Goal: Task Accomplishment & Management: Manage account settings

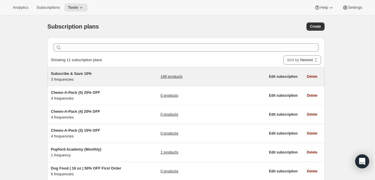
click at [117, 74] on h5 "Subscribe & Save 10%" at bounding box center [87, 74] width 73 height 6
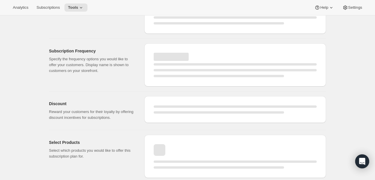
select select "WEEK"
select select "MONTH"
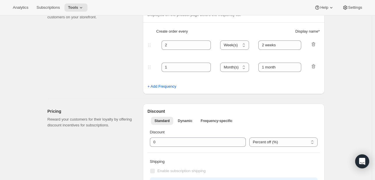
type input "Subscribe & Save 10%"
type input "Subscribe & Save"
type input "10"
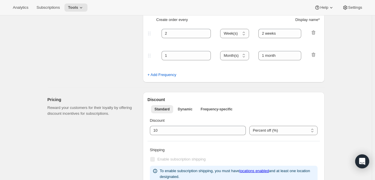
select select "MONTH"
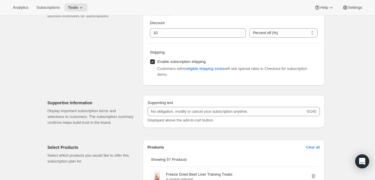
scroll to position [282, 0]
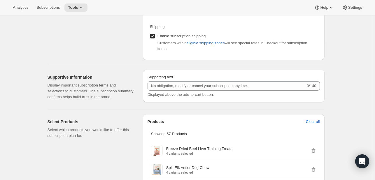
drag, startPoint x: 205, startPoint y: 41, endPoint x: 193, endPoint y: 42, distance: 12.9
click at [193, 42] on span "eligible shipping zones" at bounding box center [206, 43] width 38 height 6
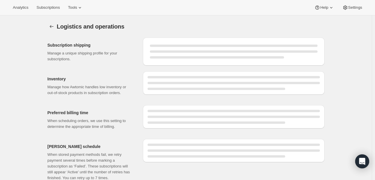
select select "DAY"
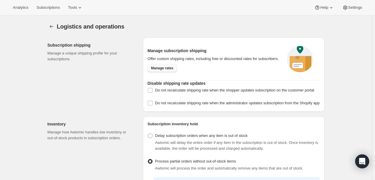
click at [170, 66] on span "Manage rates" at bounding box center [162, 68] width 22 height 5
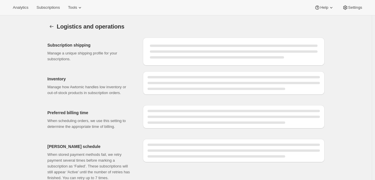
select select "DAY"
